Goal: Register for event/course

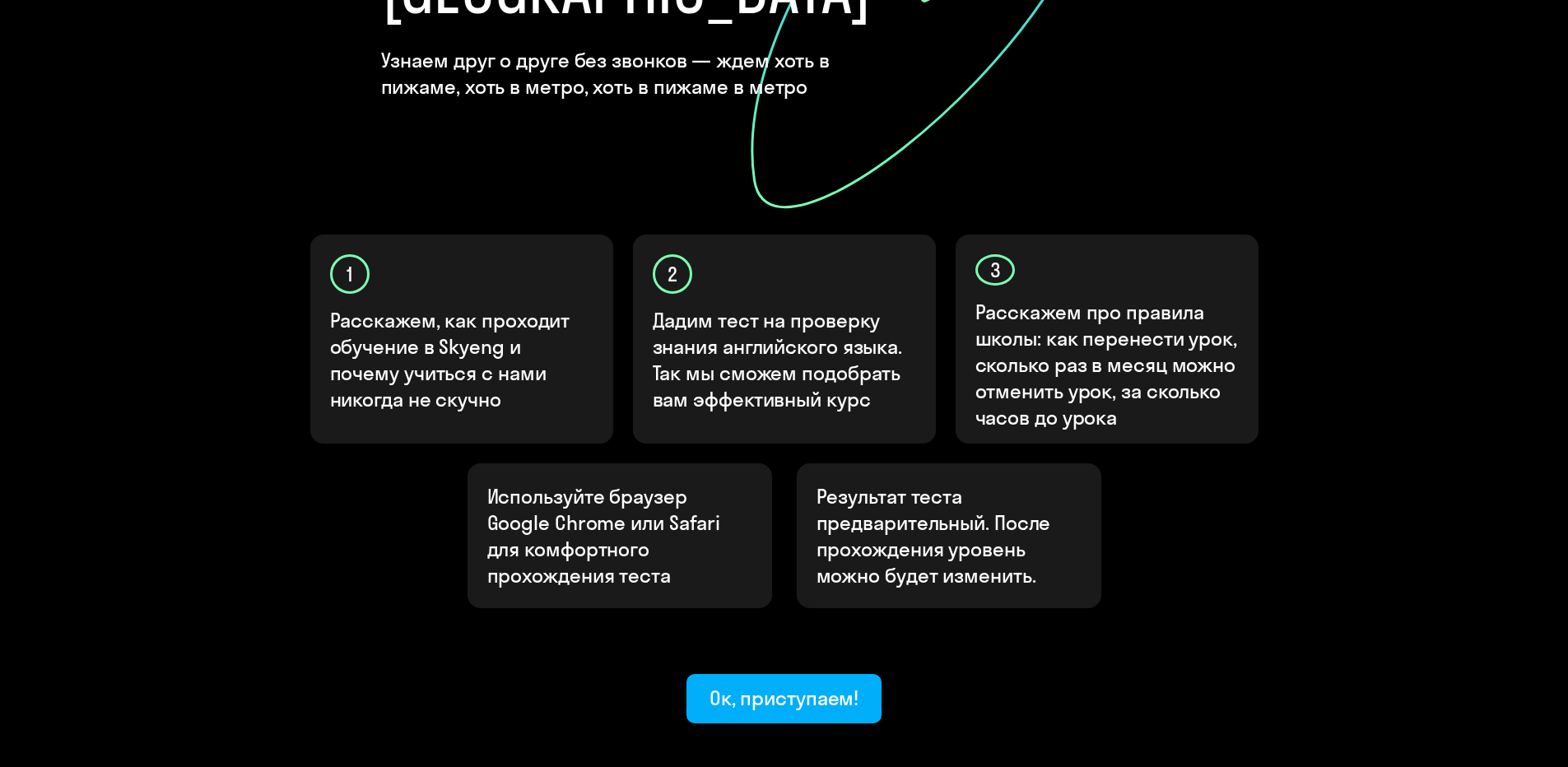
scroll to position [422, 0]
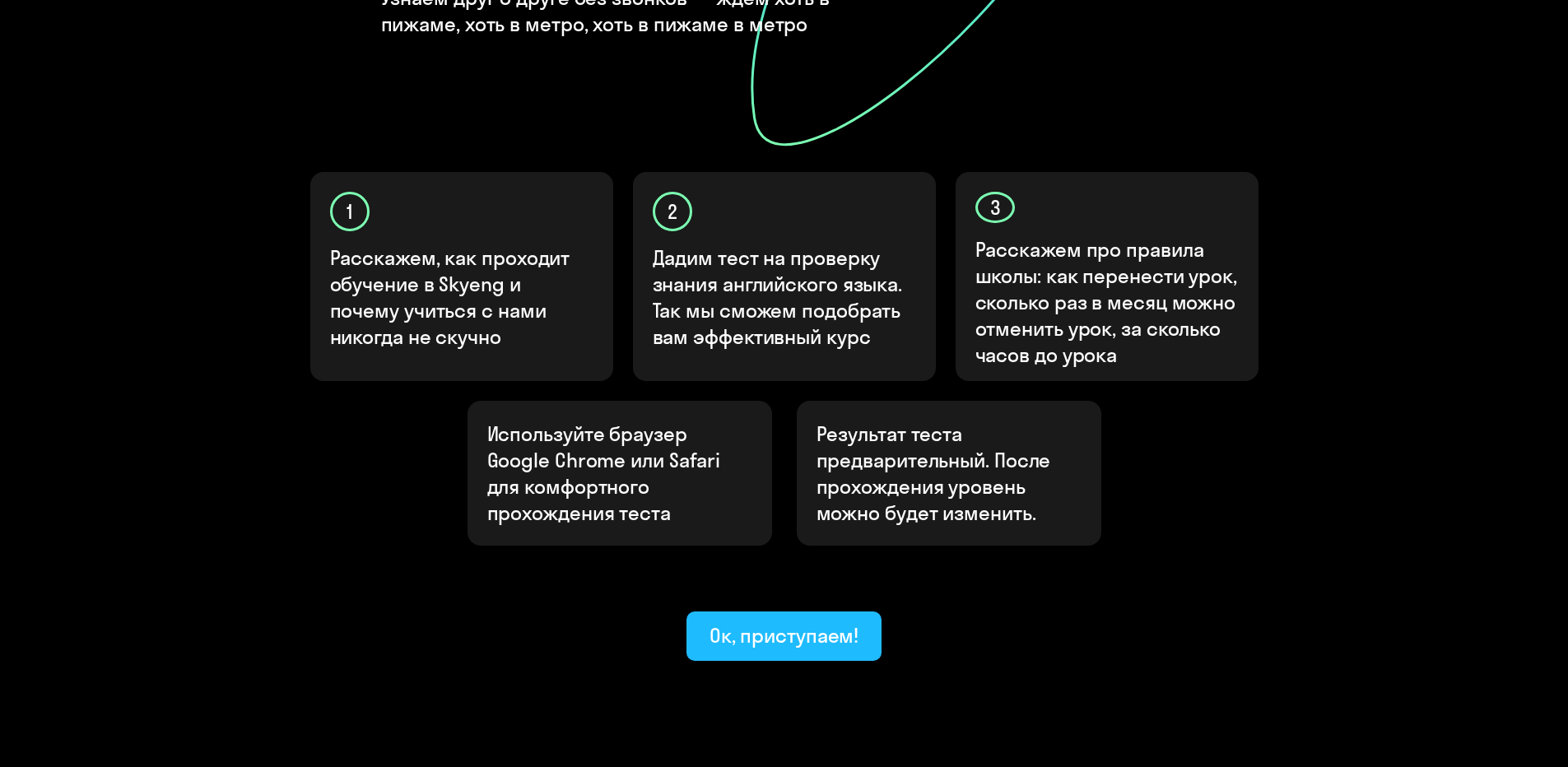
click at [819, 622] on div "Ок, приступаем!" at bounding box center [784, 635] width 150 height 26
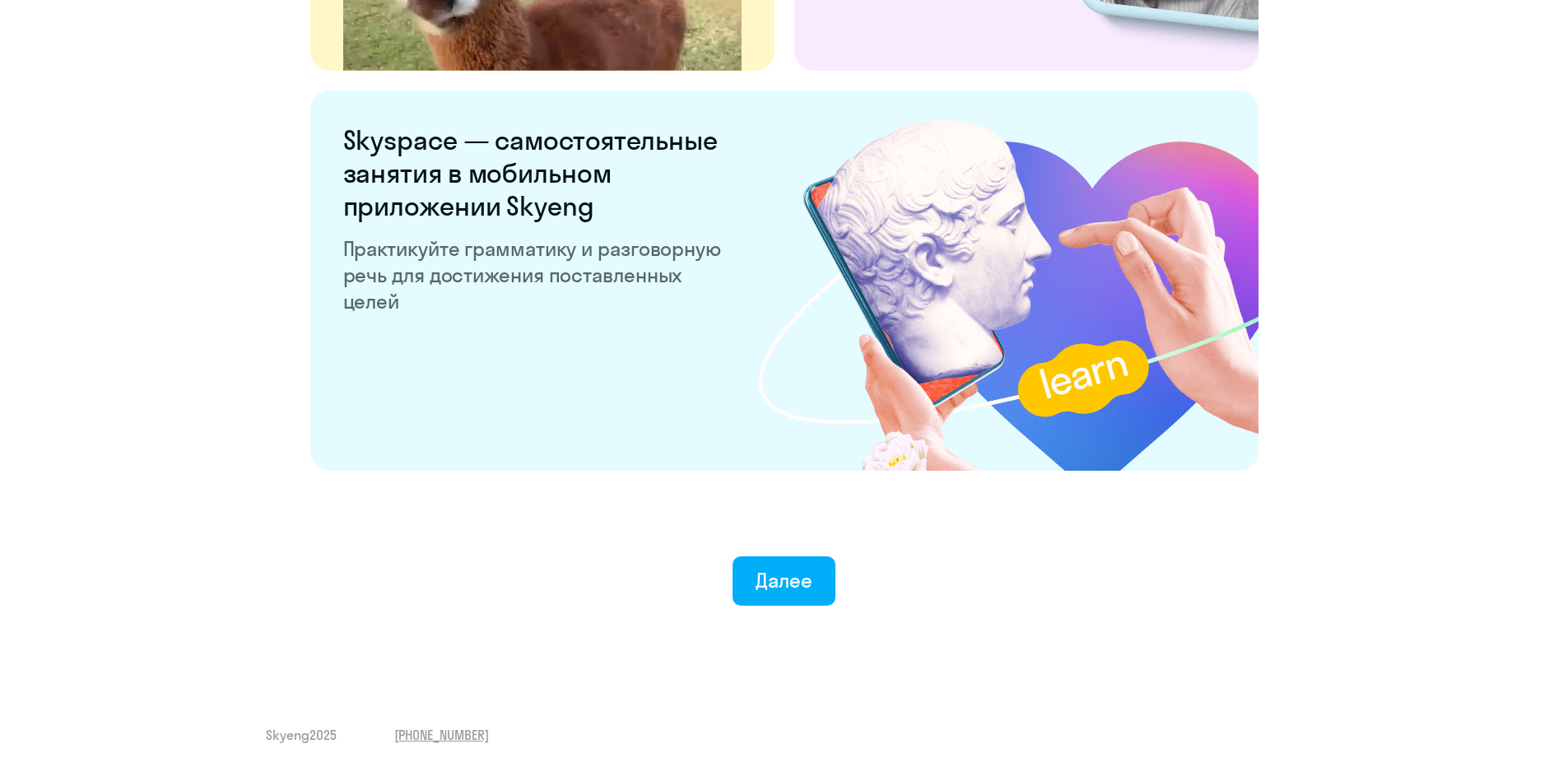
scroll to position [3048, 0]
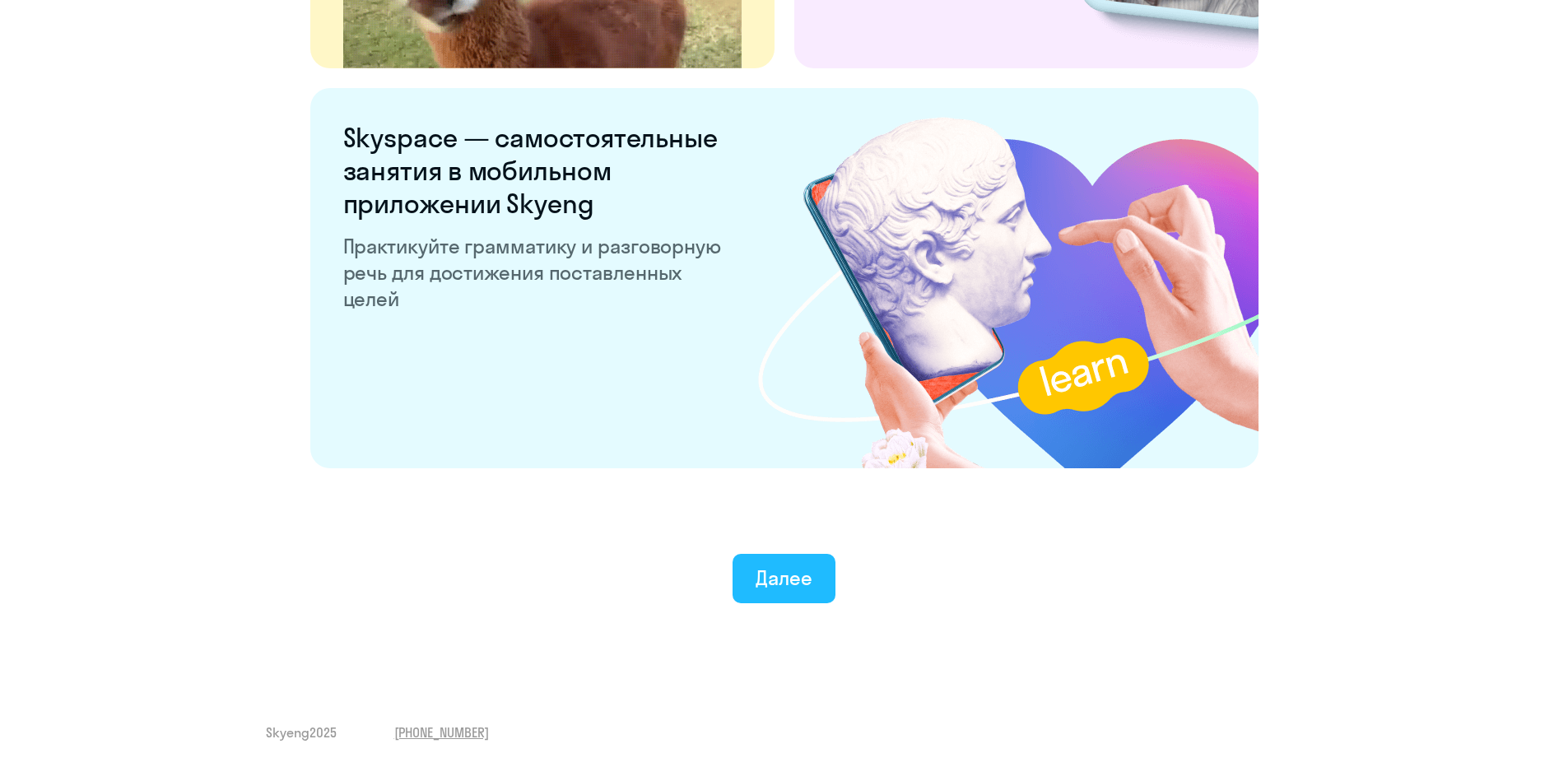
click at [798, 579] on div "Далее" at bounding box center [784, 577] width 57 height 26
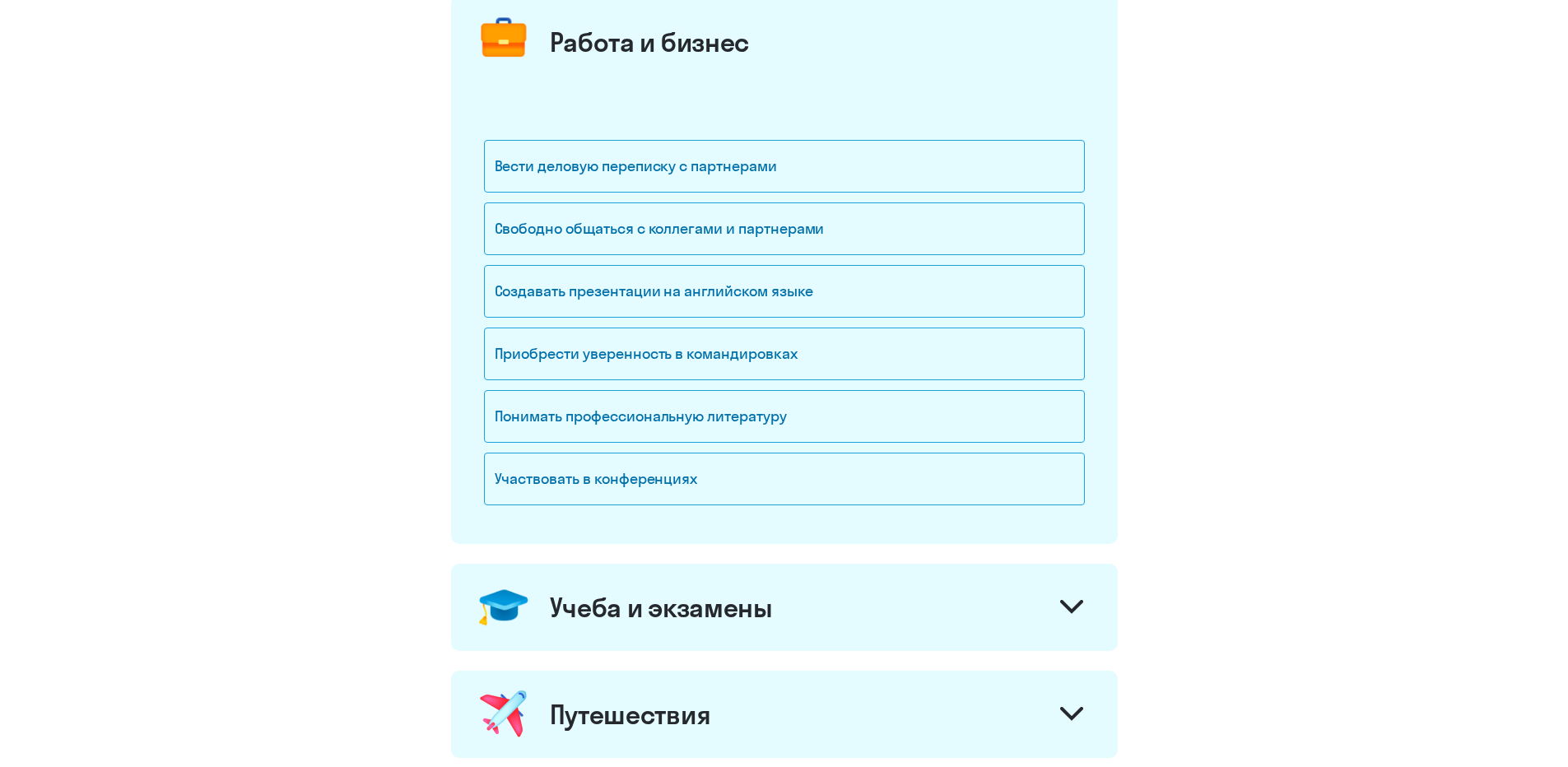
scroll to position [62, 0]
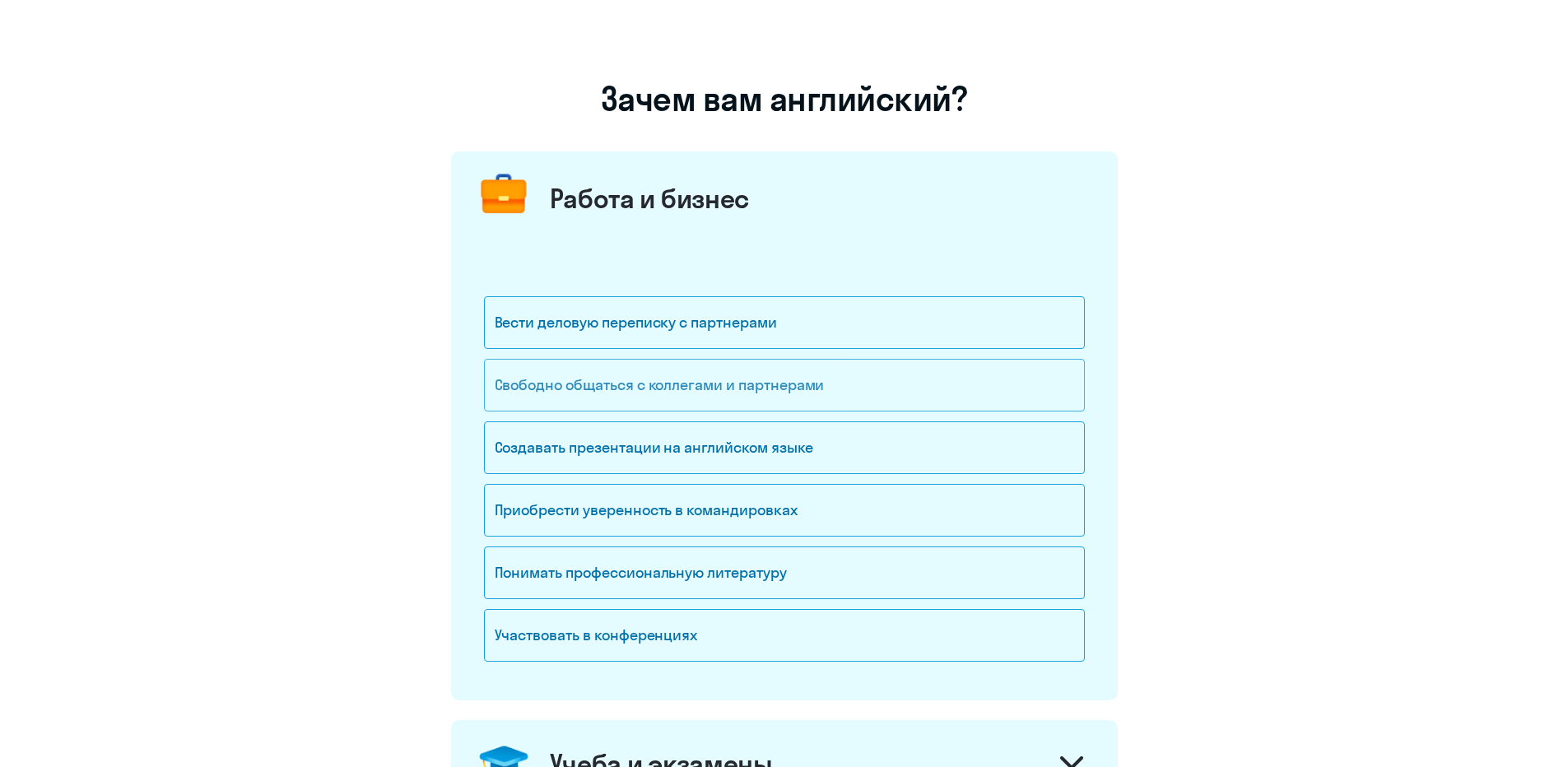
click at [694, 395] on div "Свободно общаться с коллегами и партнерами" at bounding box center [784, 385] width 601 height 53
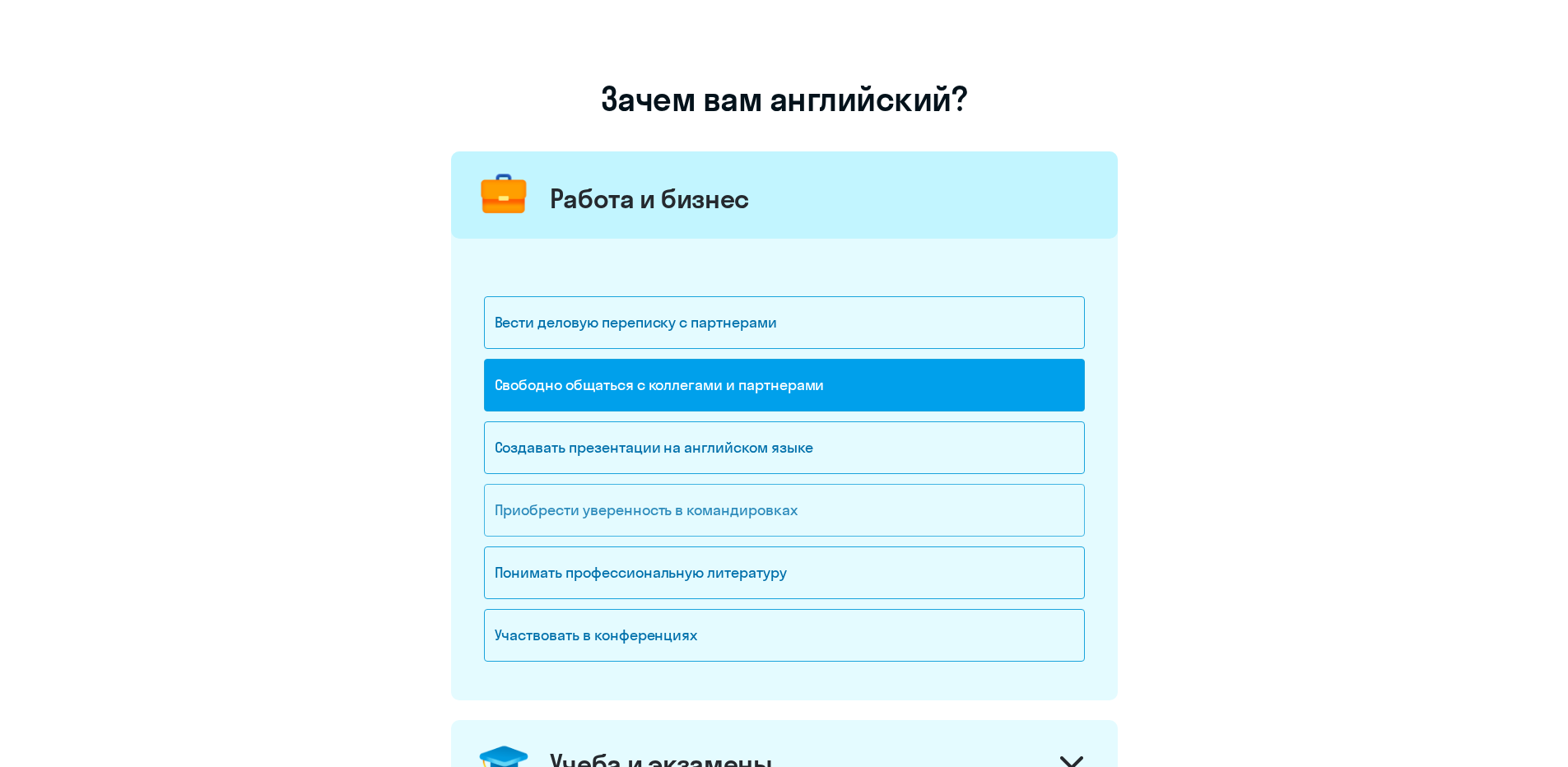
click at [799, 522] on div "Приобрести уверенность в командировках" at bounding box center [784, 510] width 601 height 53
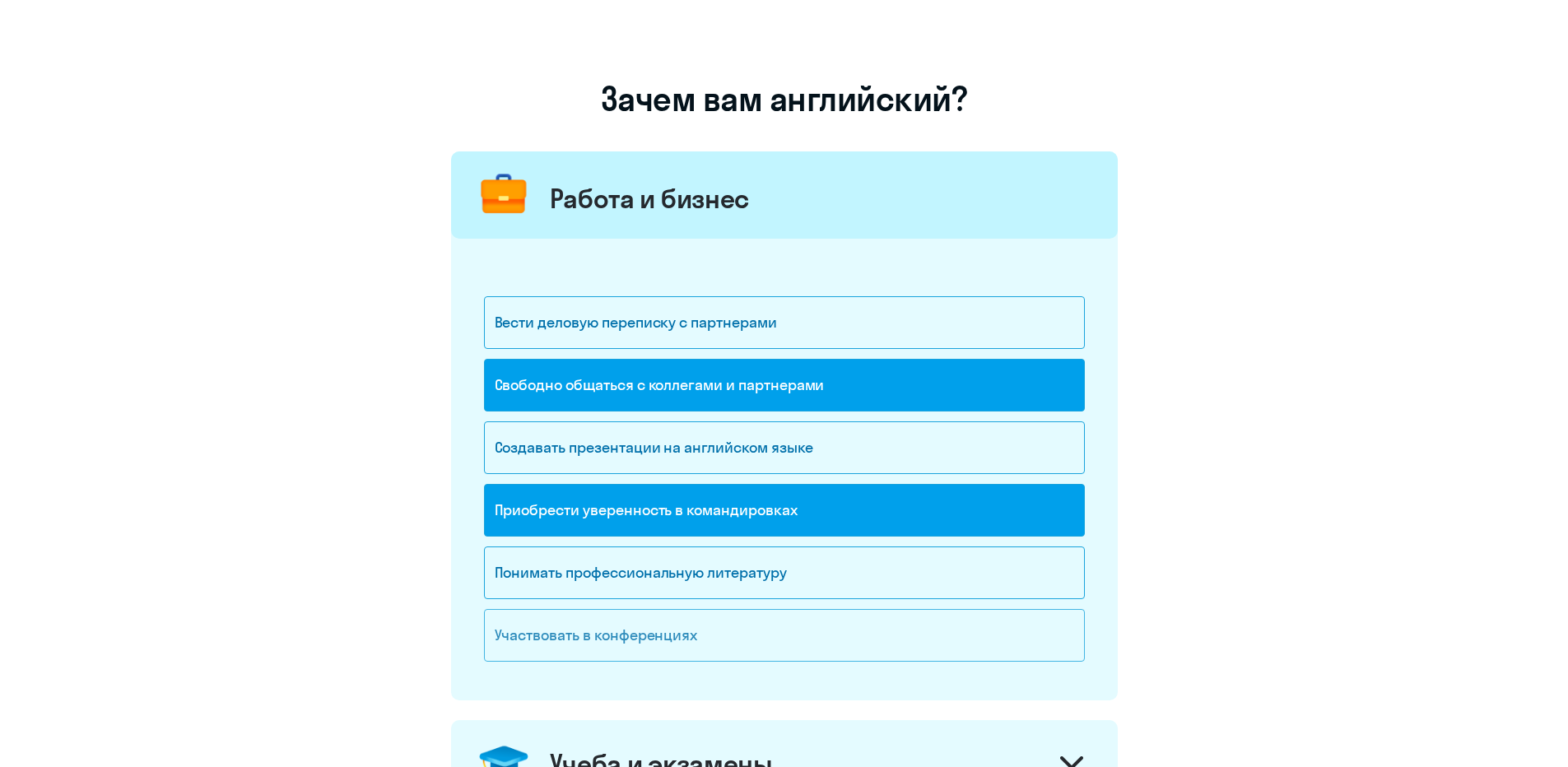
click at [811, 646] on div "Участвовать в конференциях" at bounding box center [784, 635] width 601 height 53
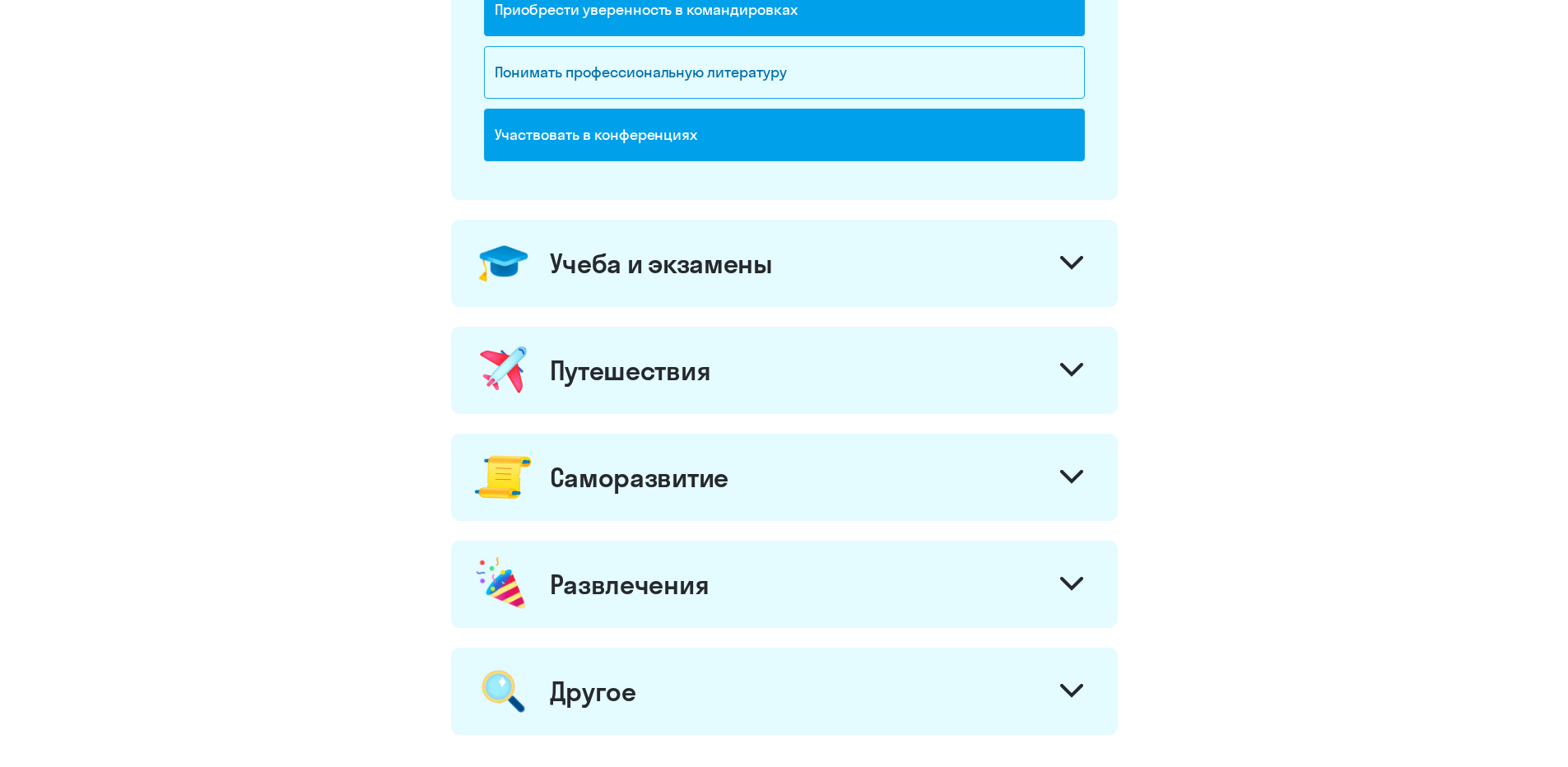
scroll to position [803, 0]
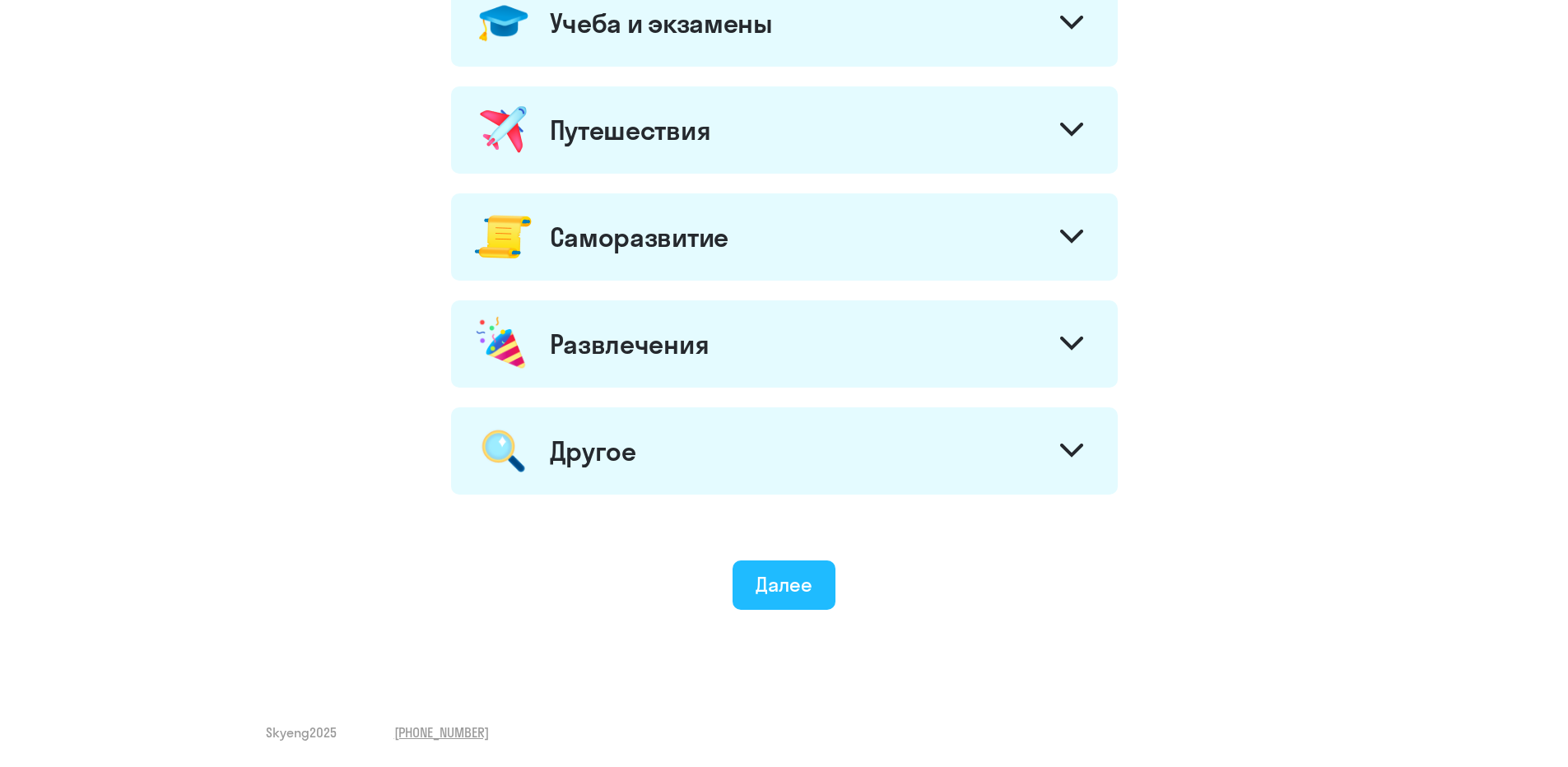
click at [815, 589] on button "Далее" at bounding box center [784, 585] width 103 height 49
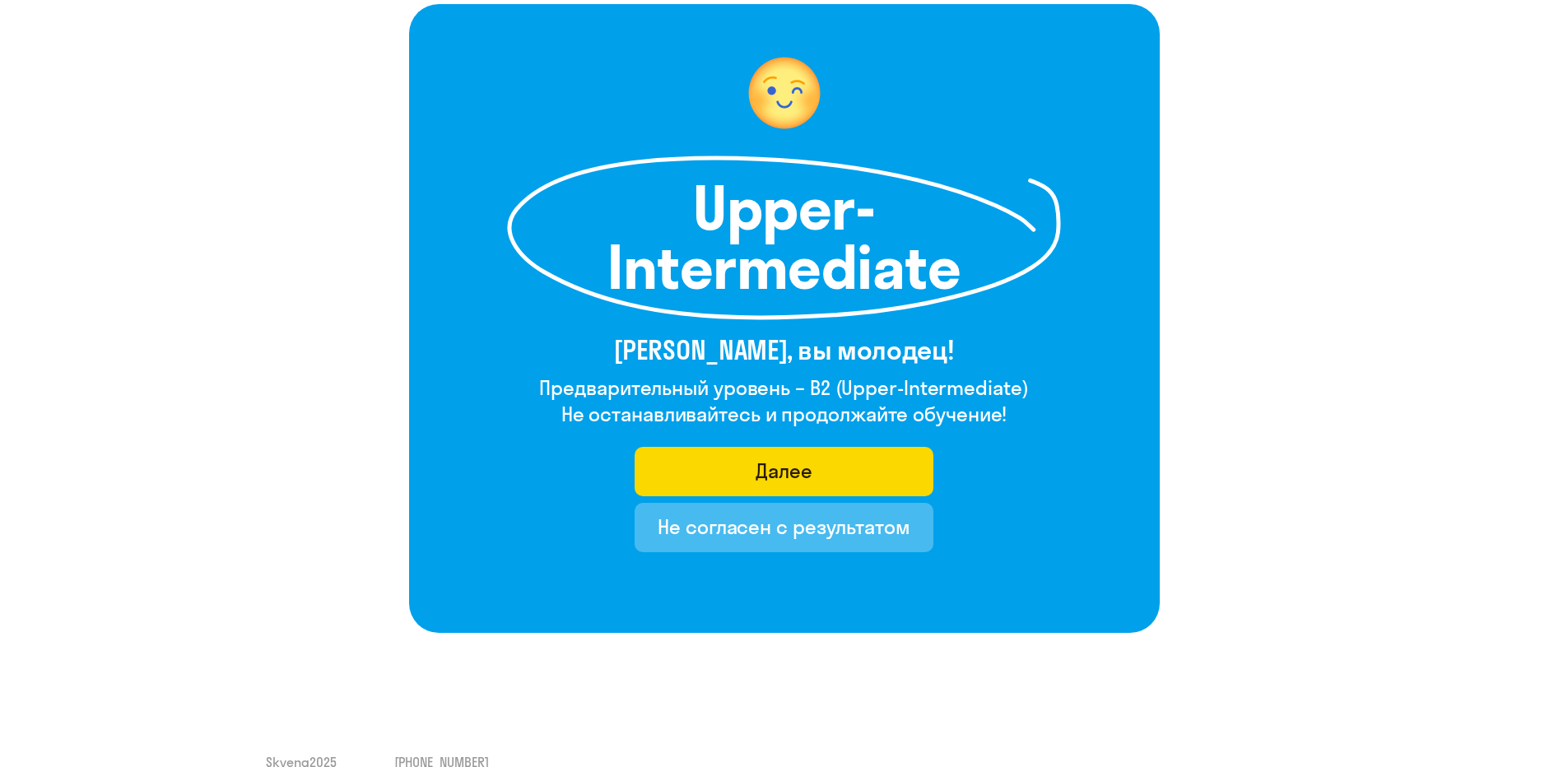
scroll to position [133, 0]
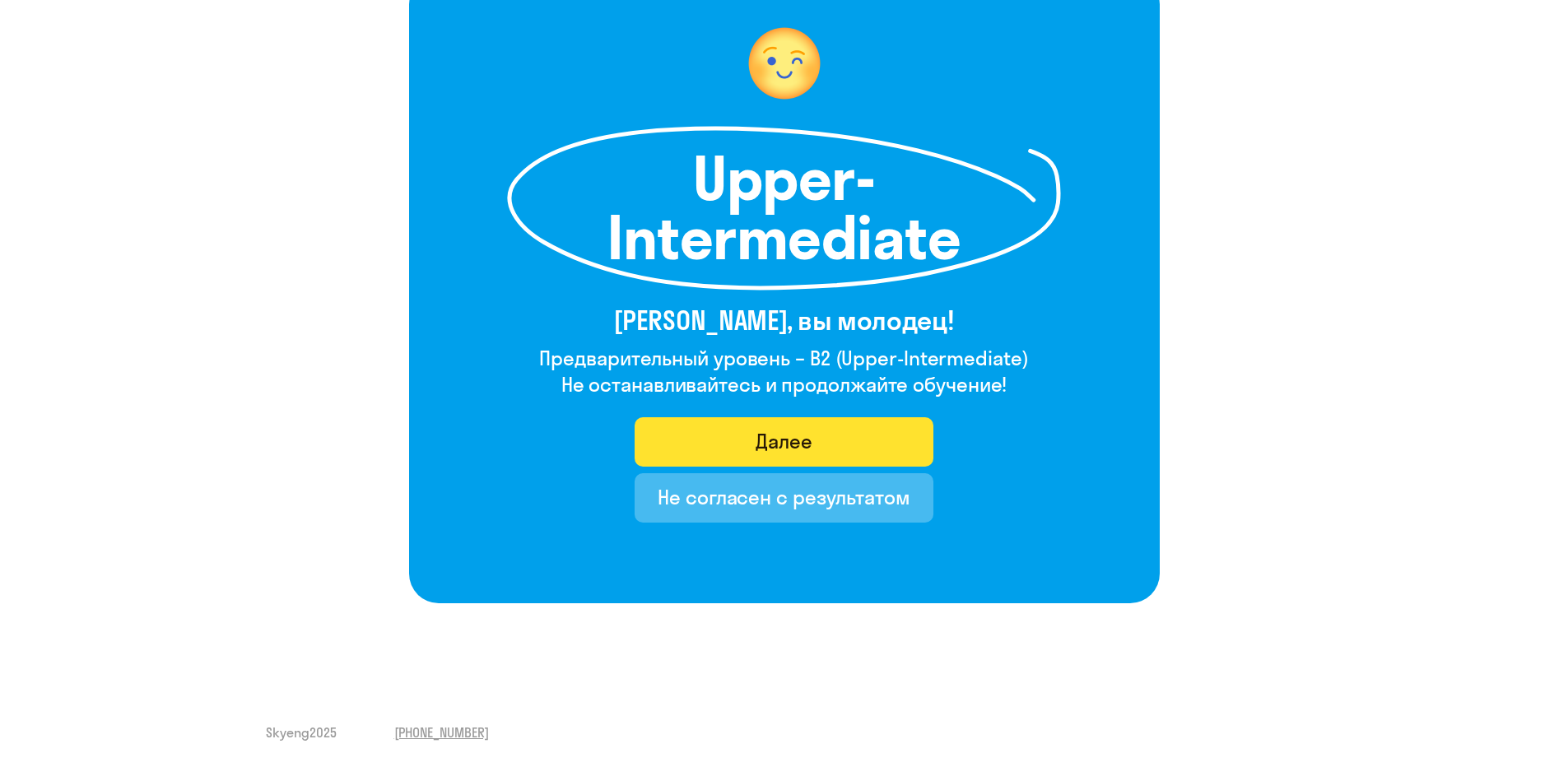
click at [844, 427] on button "Далее" at bounding box center [784, 442] width 299 height 49
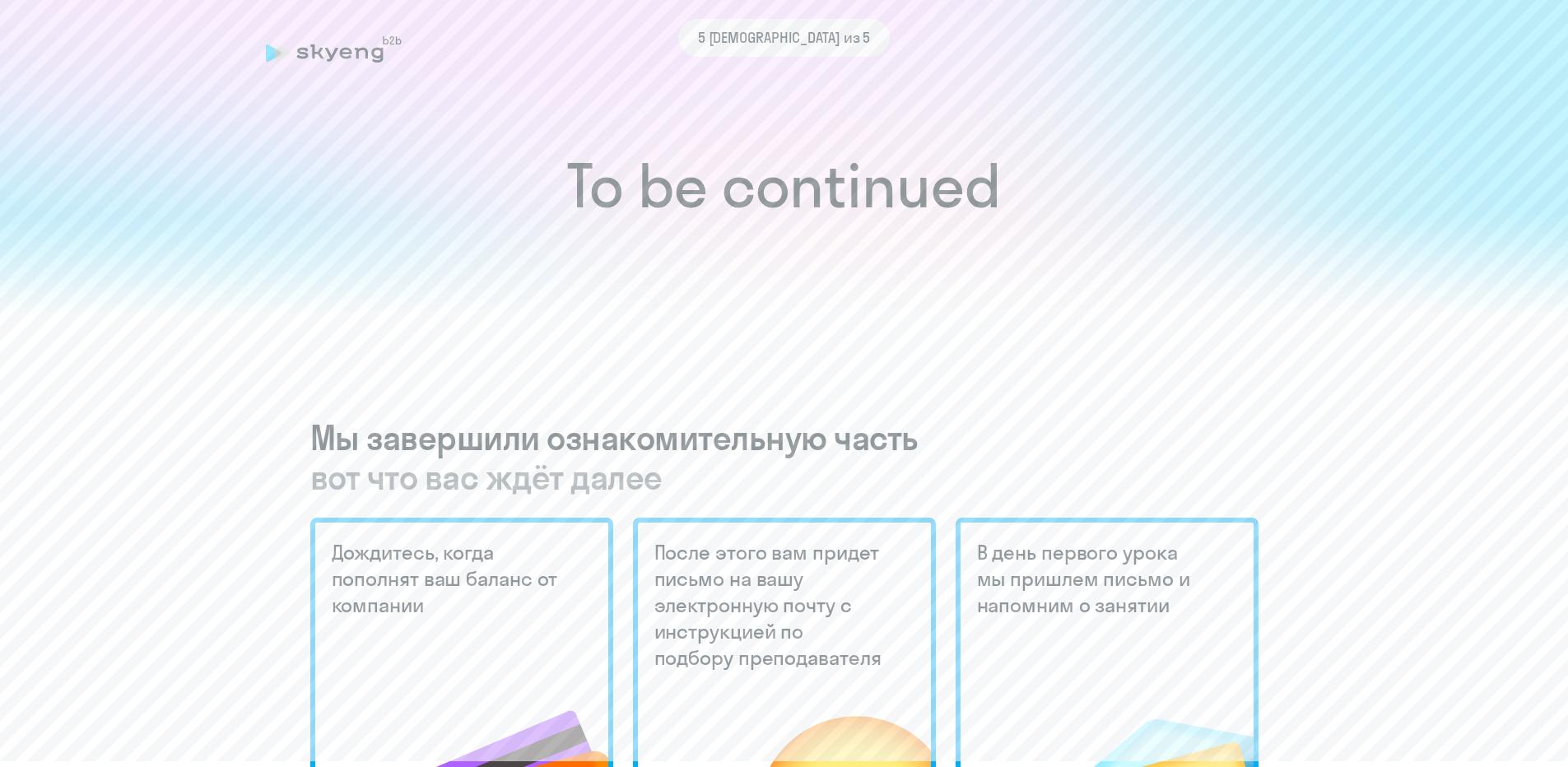
scroll to position [82, 0]
